Goal: Information Seeking & Learning: Learn about a topic

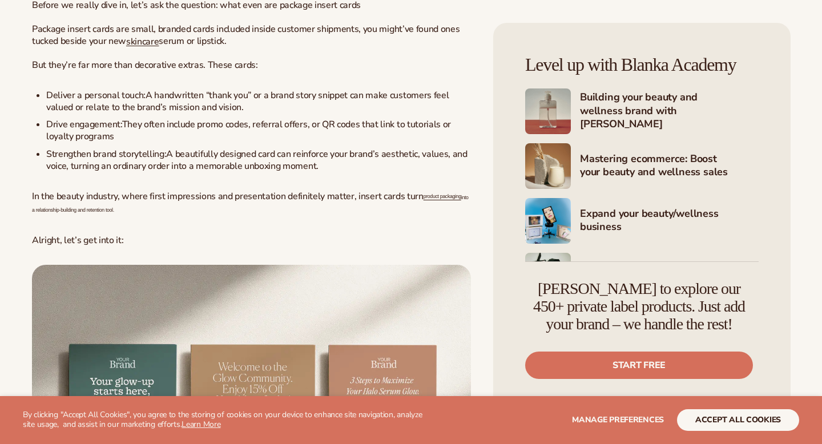
scroll to position [709, 0]
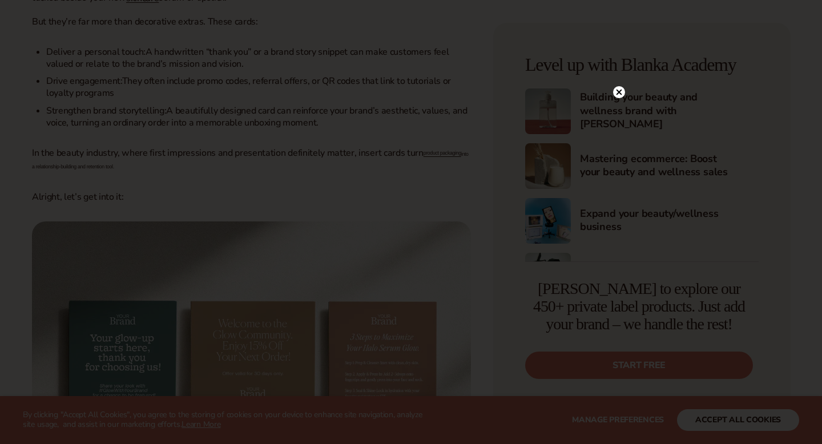
click at [621, 95] on circle at bounding box center [619, 92] width 12 height 12
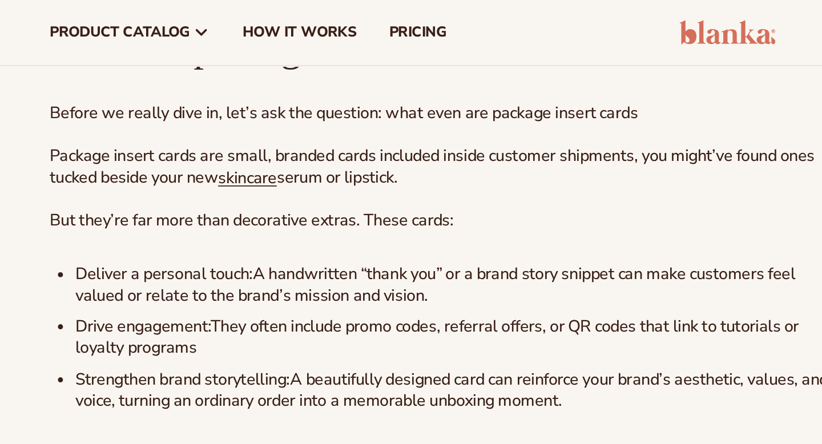
scroll to position [592, 0]
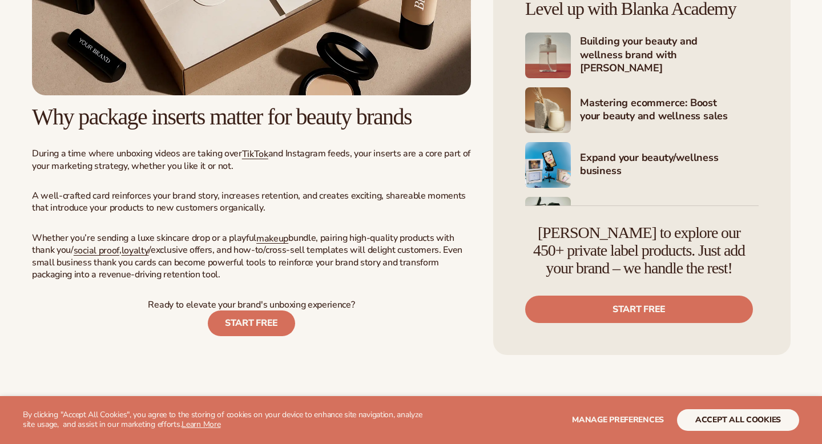
scroll to position [3131, 0]
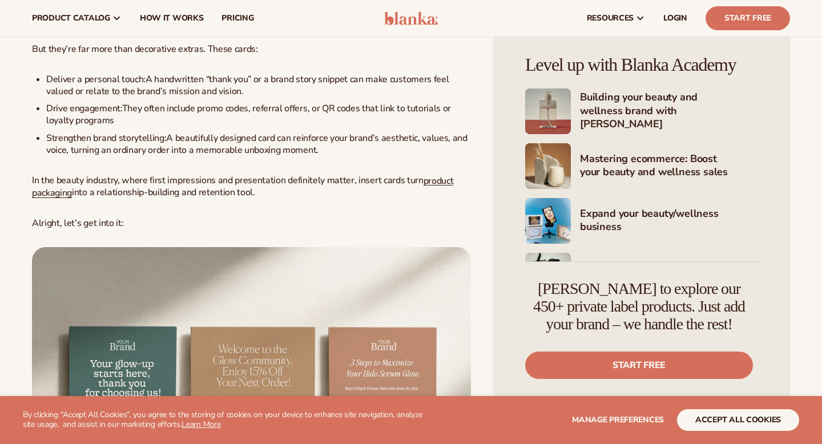
scroll to position [681, 0]
click at [426, 187] on link "product packaging" at bounding box center [242, 187] width 421 height 25
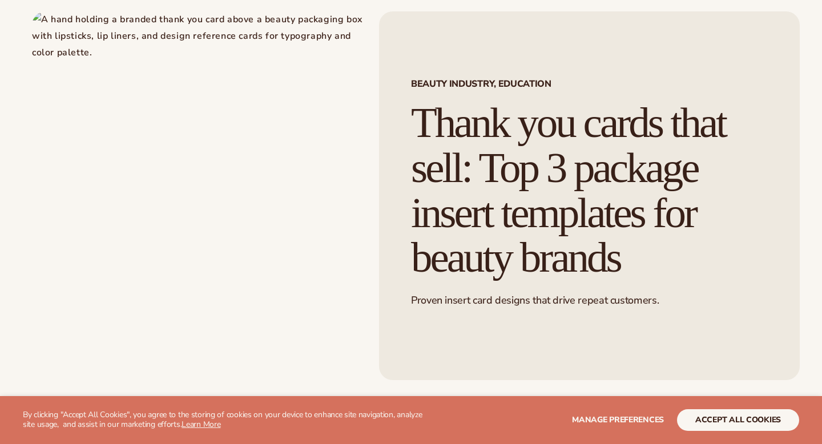
scroll to position [280, 0]
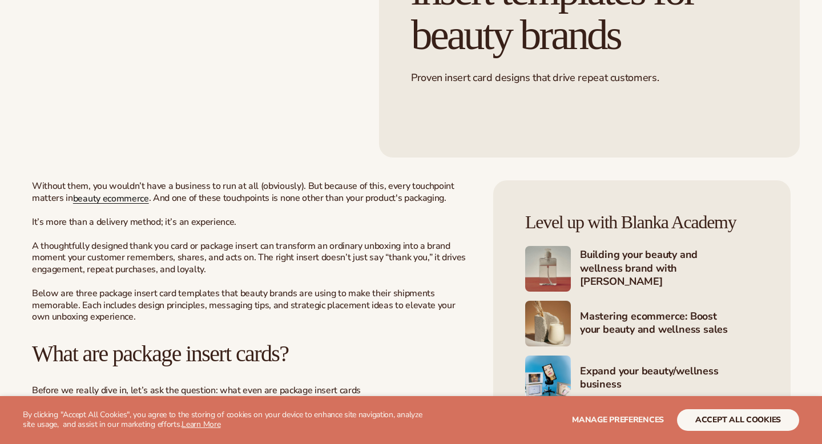
click at [133, 199] on span "beauty ecommerce" at bounding box center [111, 198] width 76 height 13
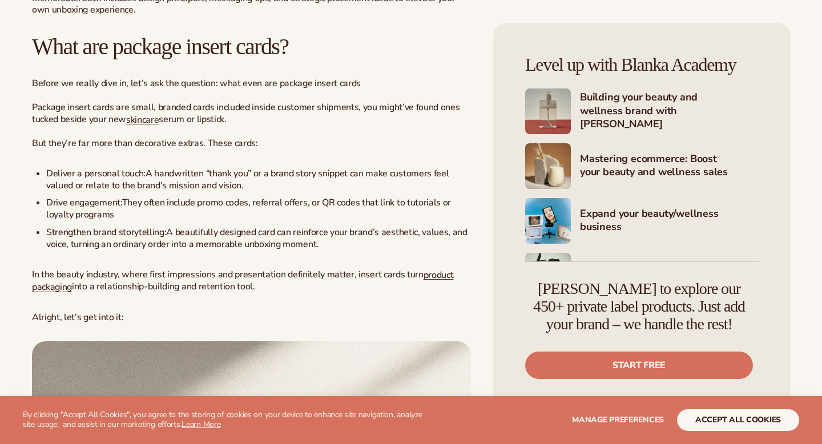
scroll to position [617, 0]
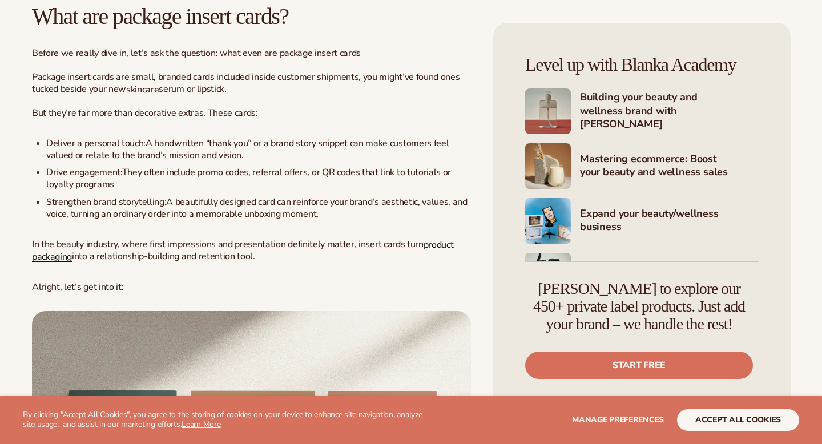
click at [52, 260] on link "product packaging" at bounding box center [242, 250] width 421 height 25
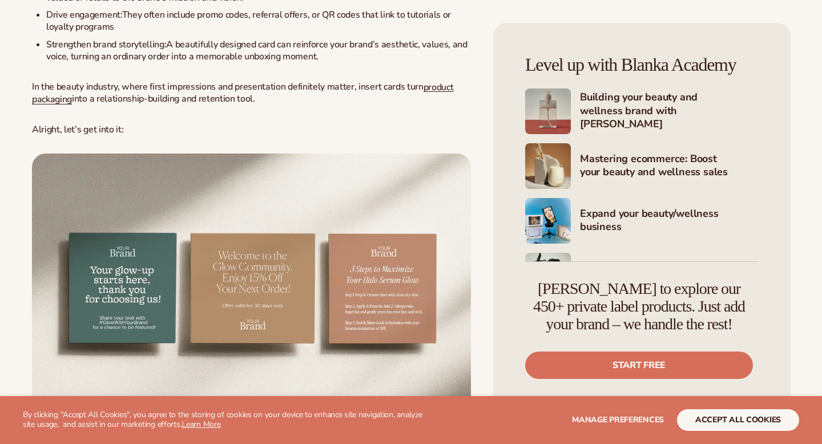
scroll to position [851, 0]
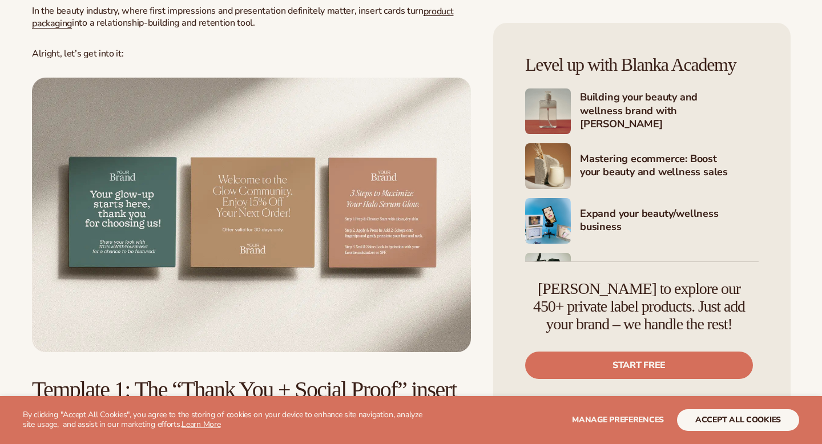
click at [167, 164] on img at bounding box center [251, 215] width 439 height 274
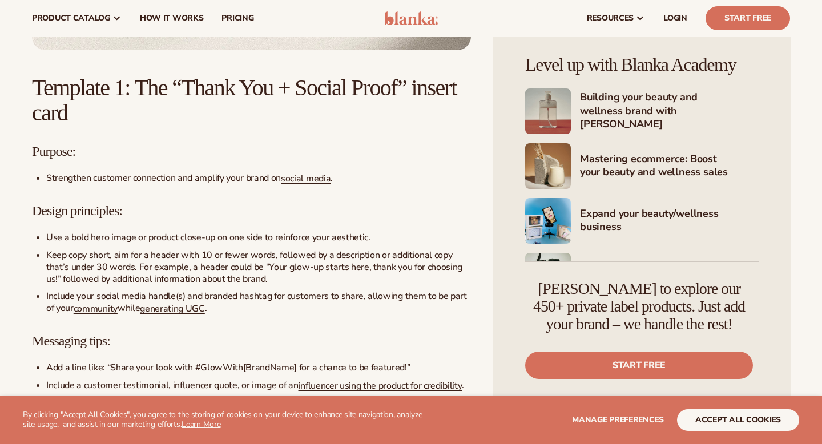
scroll to position [1151, 0]
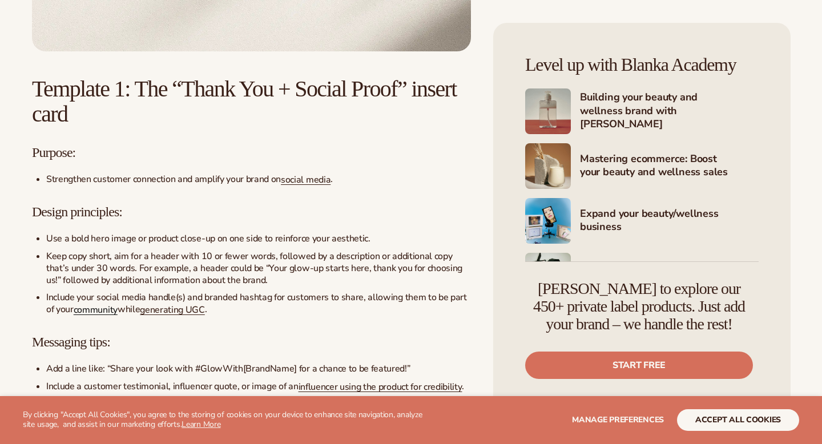
click at [95, 314] on span "community" at bounding box center [96, 310] width 44 height 13
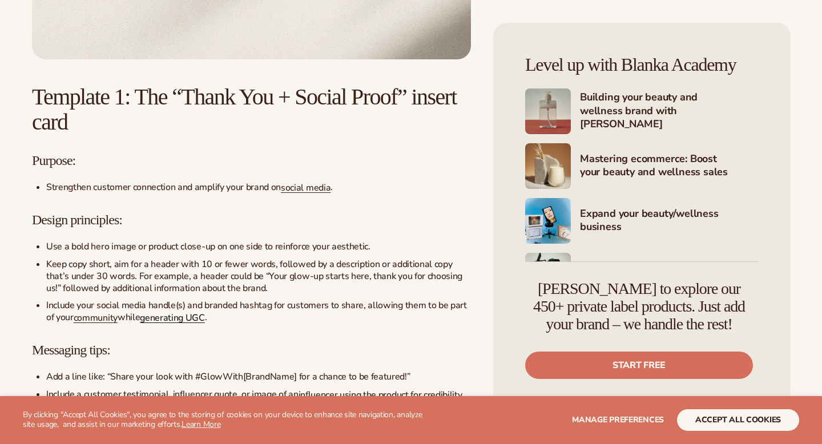
scroll to position [1151, 0]
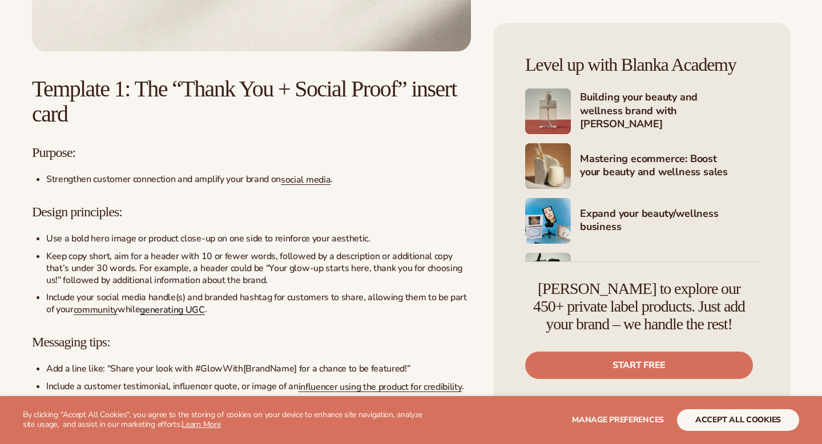
click at [180, 312] on span "generating UGC" at bounding box center [172, 310] width 65 height 13
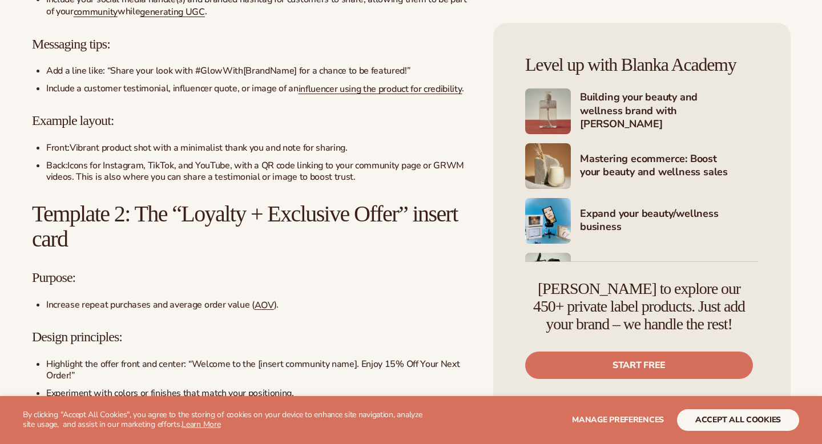
scroll to position [1531, 0]
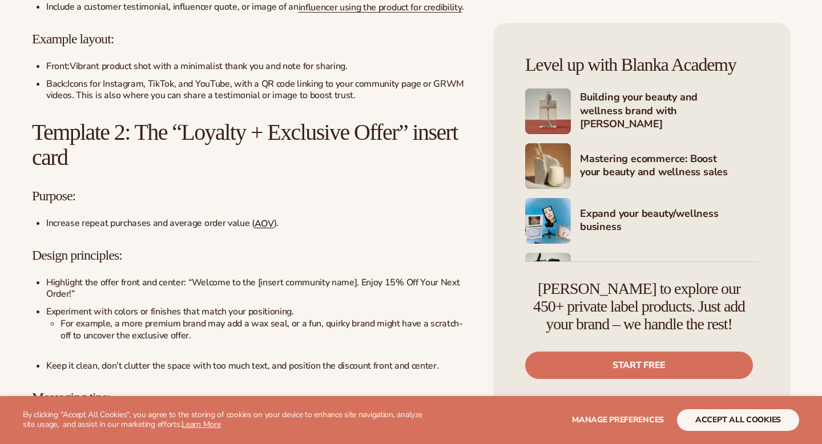
click at [260, 228] on span "AOV" at bounding box center [263, 223] width 19 height 13
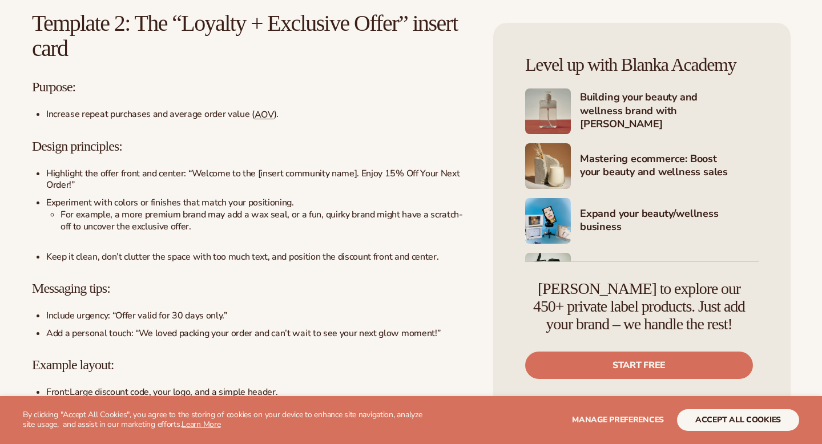
scroll to position [1825, 0]
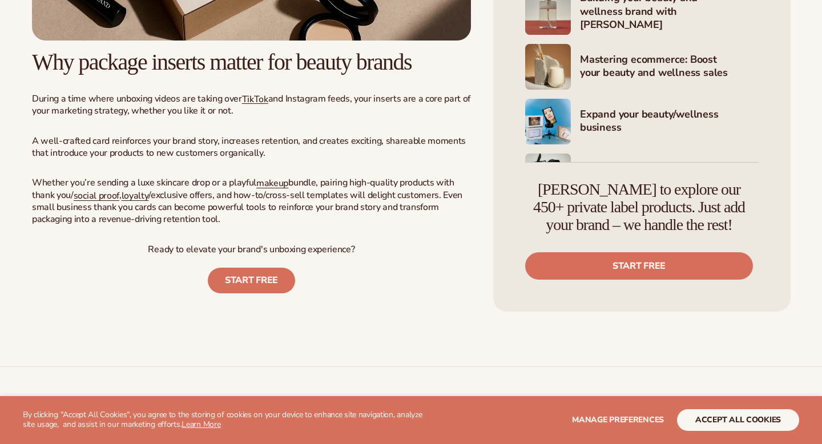
scroll to position [3284, 0]
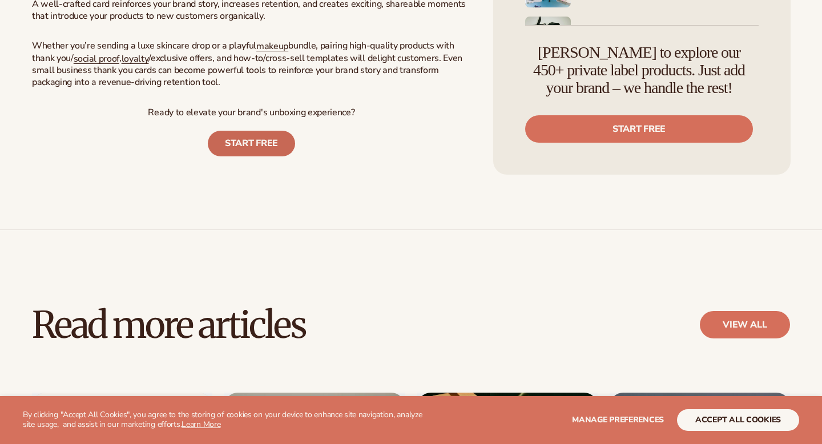
click at [273, 156] on link "START FREE" at bounding box center [251, 144] width 87 height 26
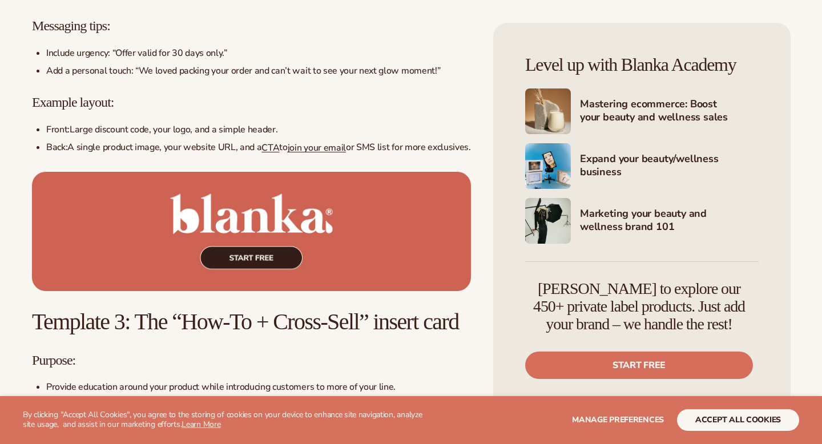
scroll to position [2132, 0]
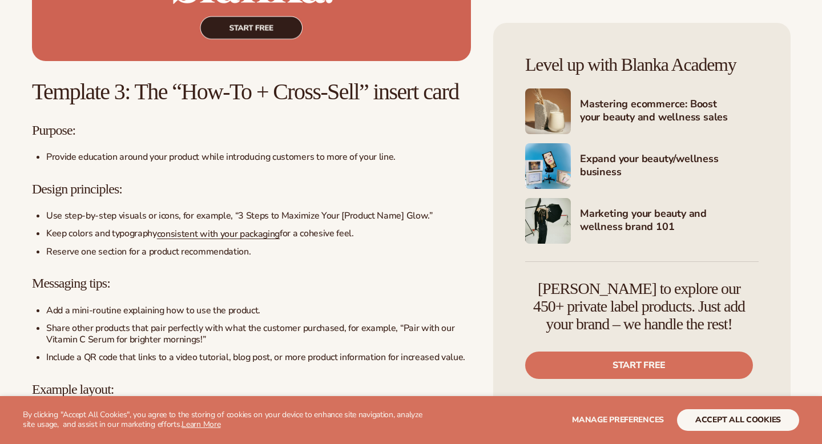
click at [342, 30] on img at bounding box center [251, 1] width 439 height 119
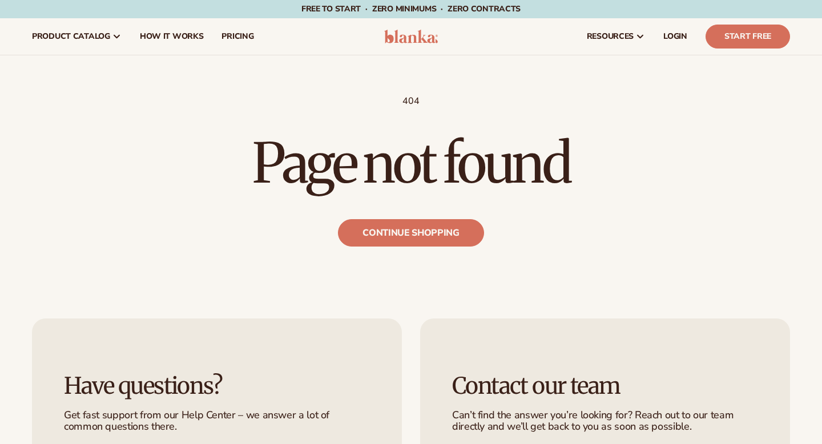
scroll to position [2, 0]
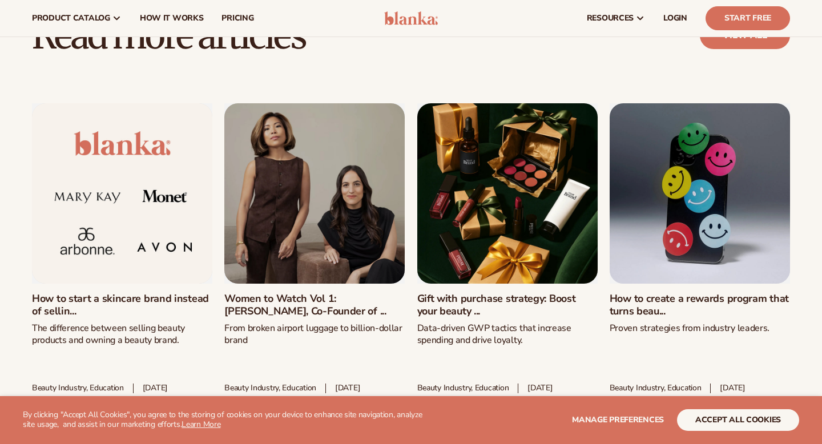
scroll to position [3115, 0]
